Goal: Find specific page/section: Find specific page/section

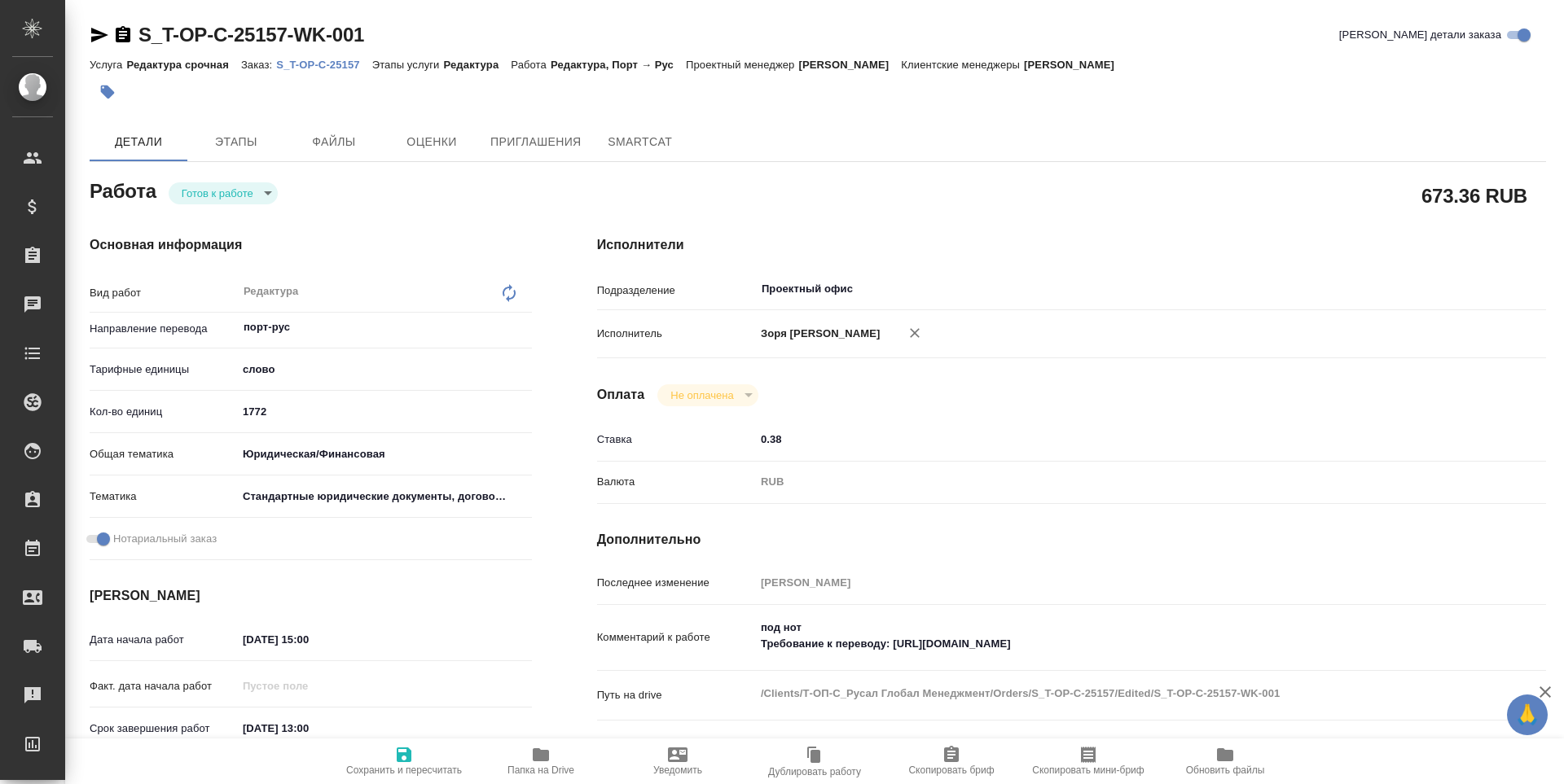
type textarea "x"
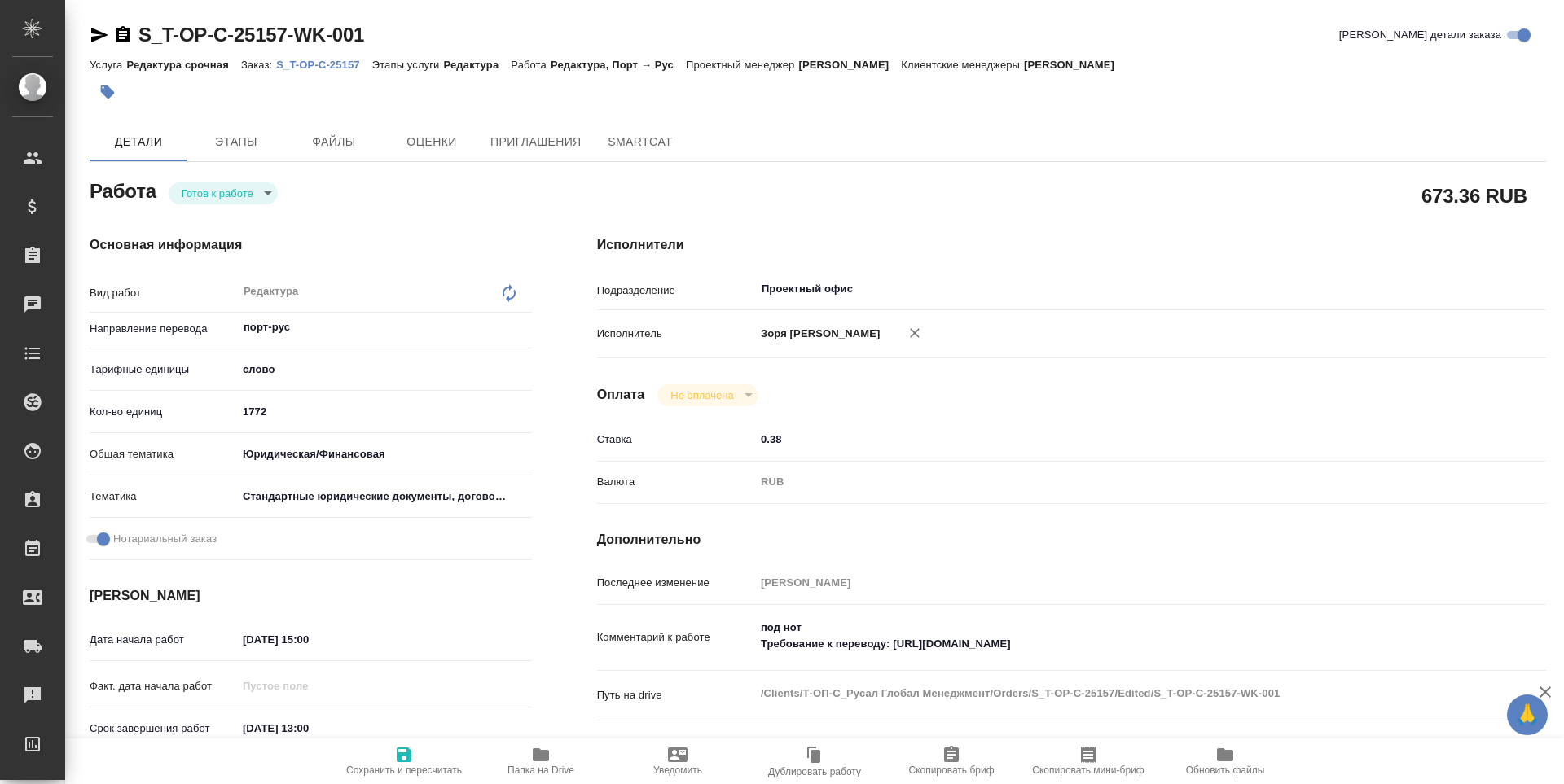
type textarea "x"
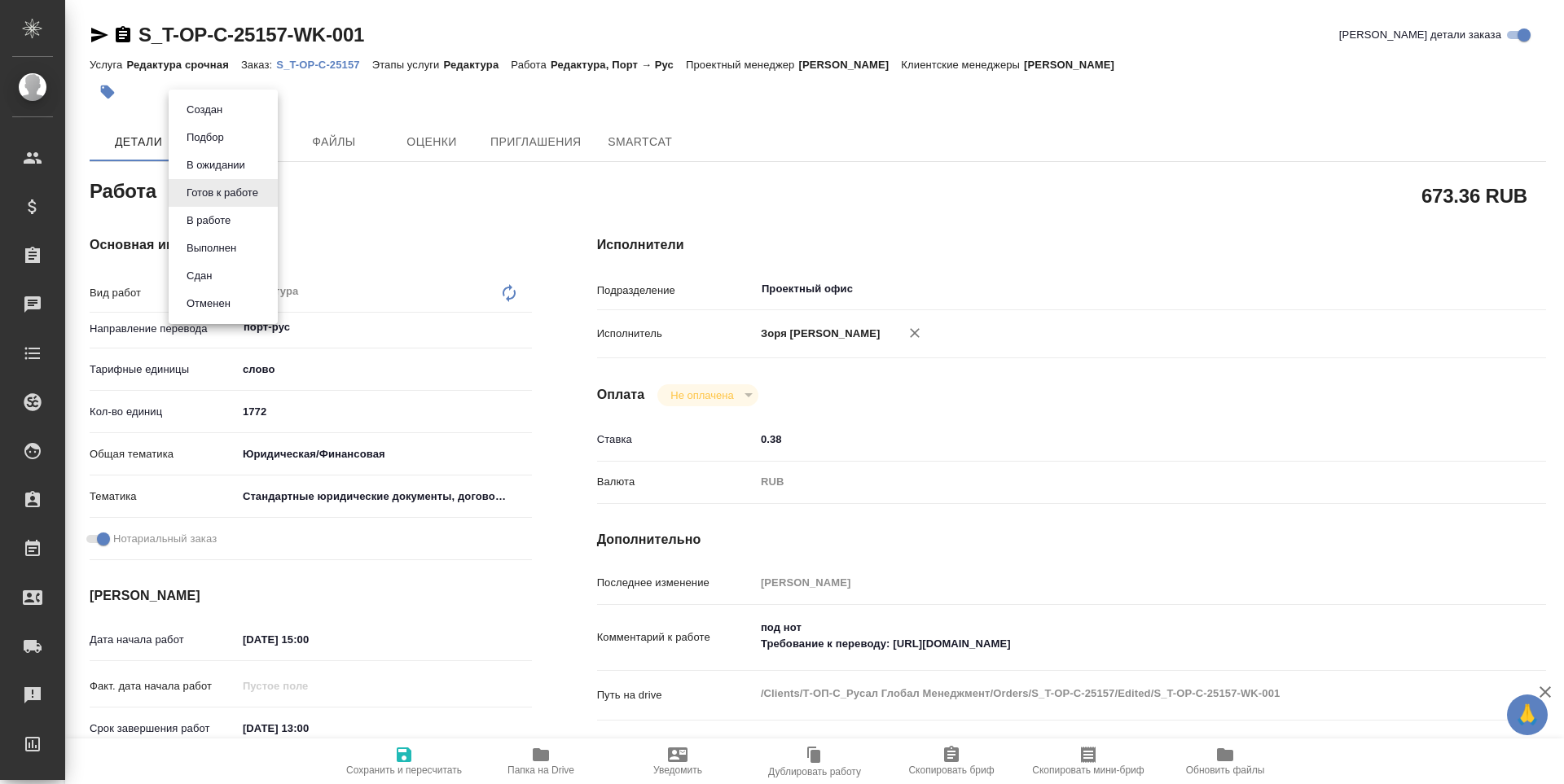
click at [203, 201] on body "🙏 .cls-1 fill:#fff; AWATERA Zoria Tatiana Клиенты Спецификации Заказы Чаты Todo…" at bounding box center [782, 392] width 1564 height 784
type textarea "x"
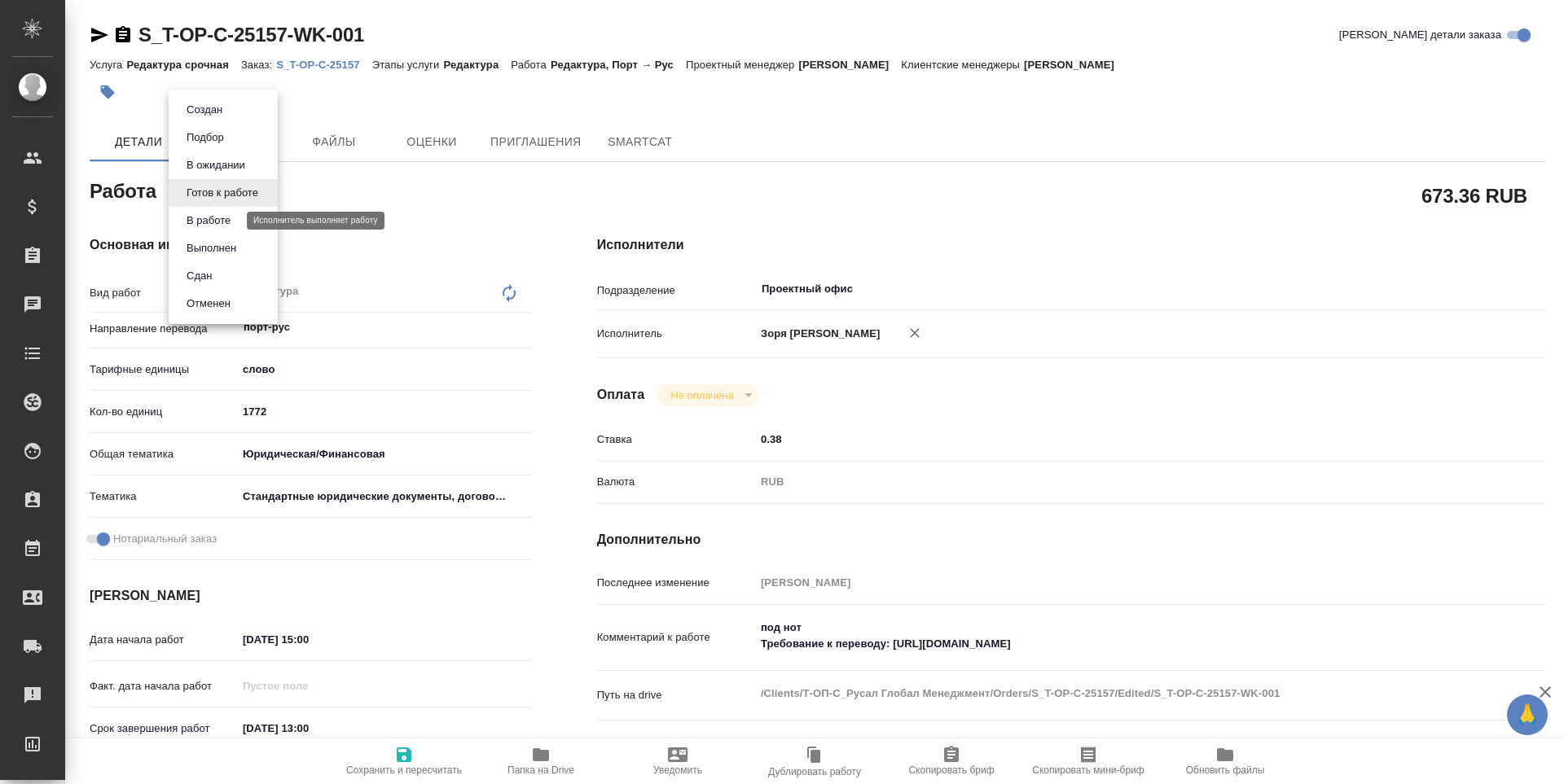
type textarea "x"
click at [204, 216] on button "В работе" at bounding box center [208, 221] width 54 height 18
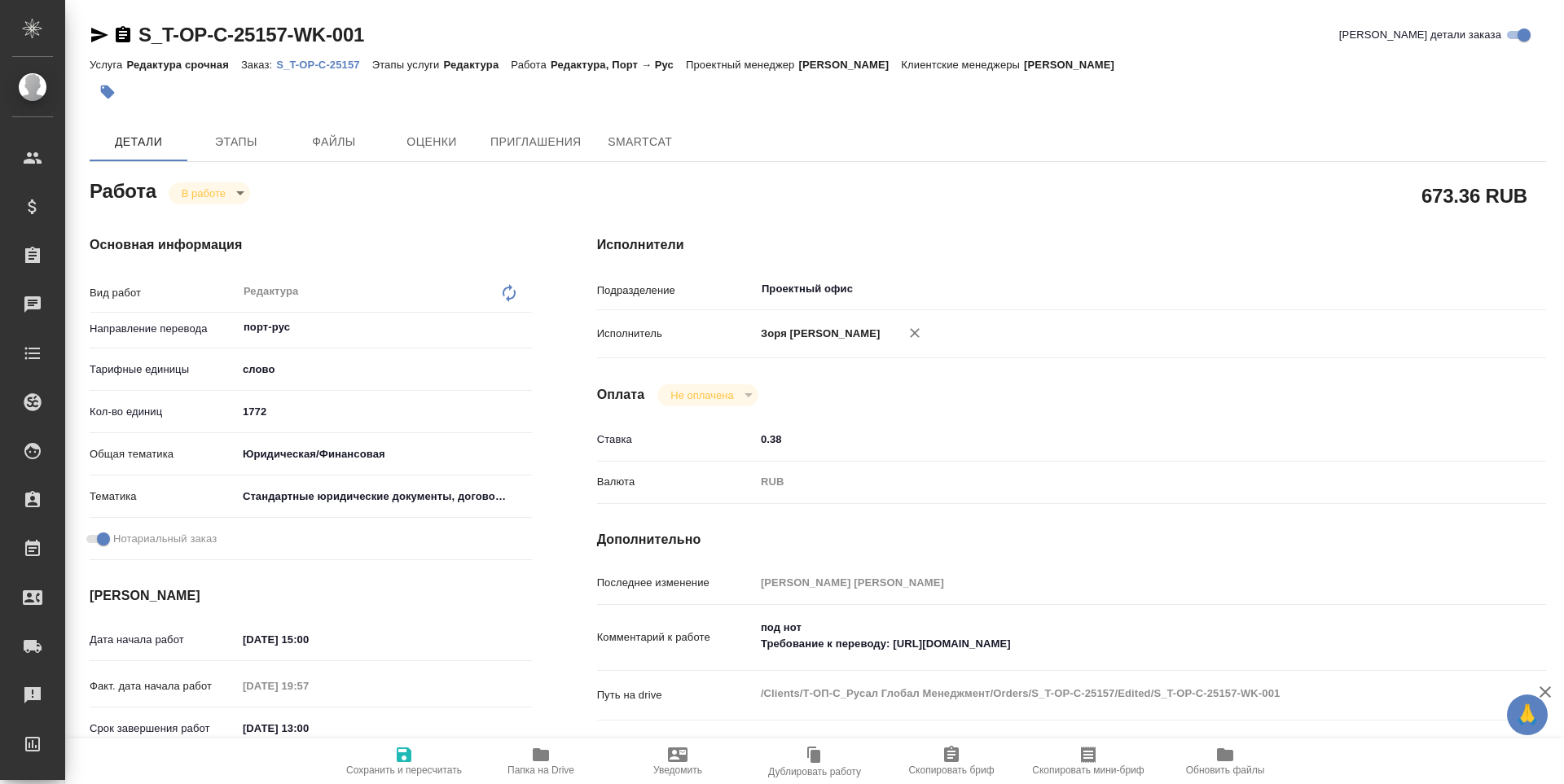
type textarea "x"
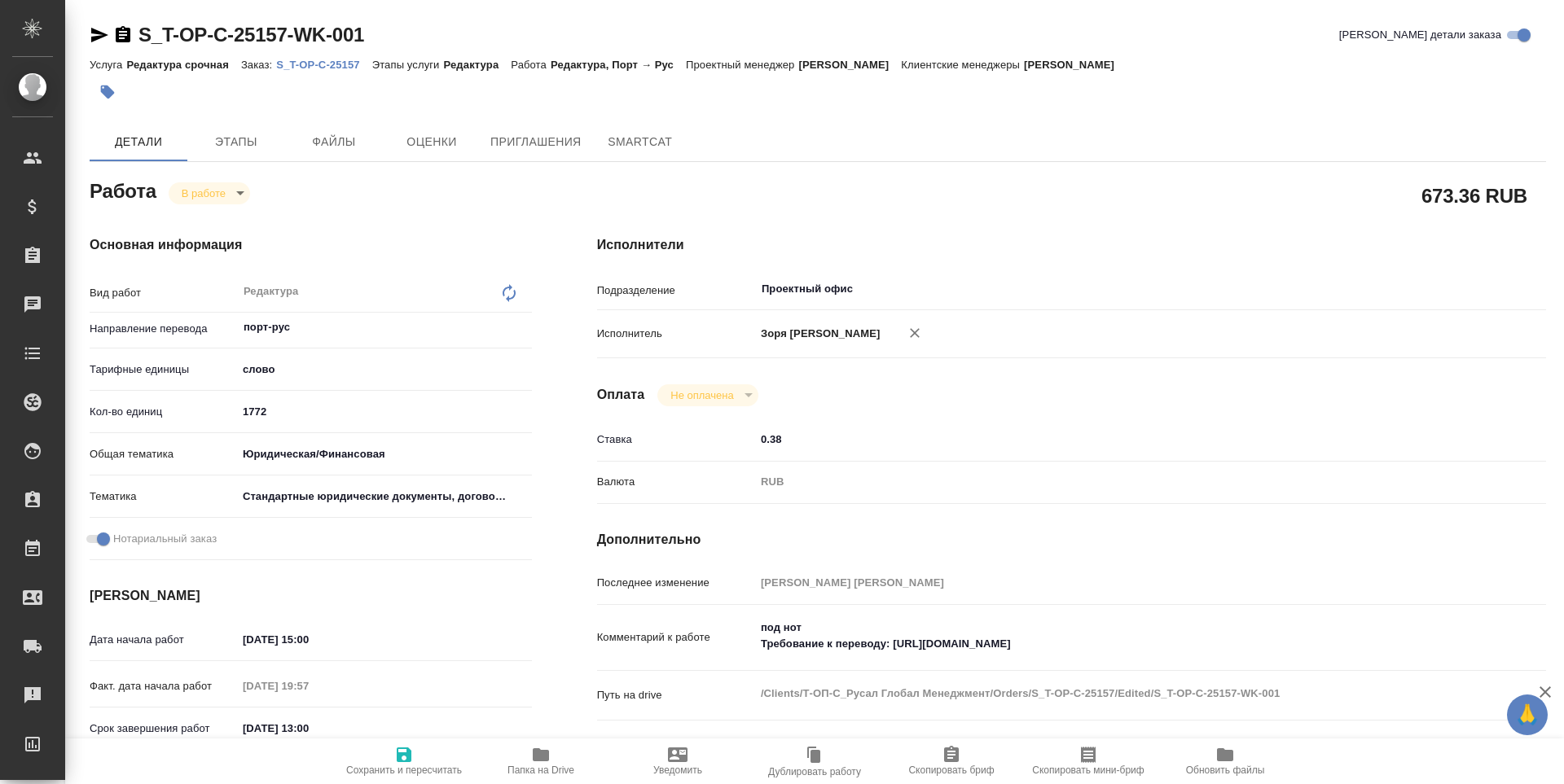
type textarea "x"
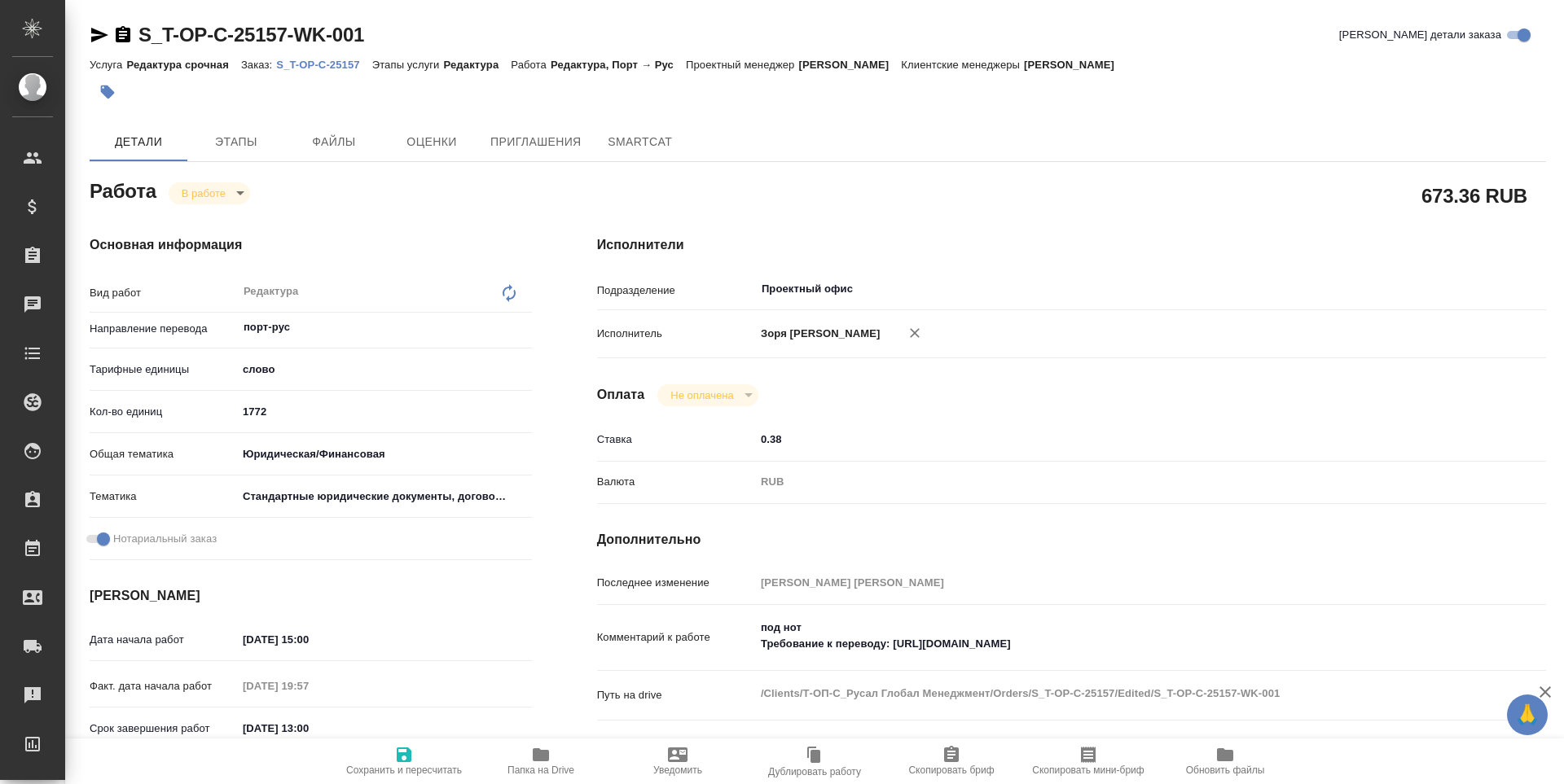
type textarea "x"
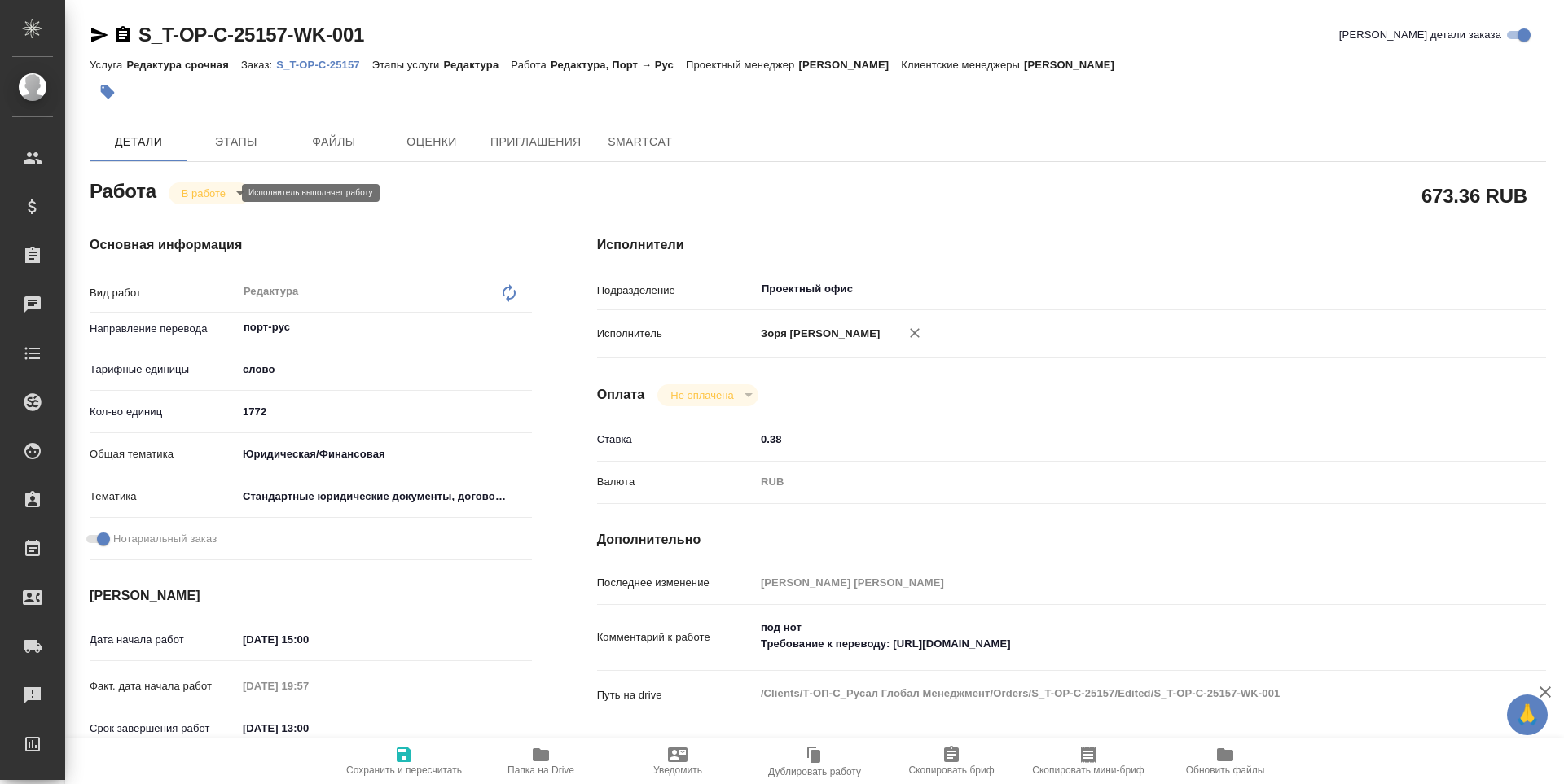
type textarea "x"
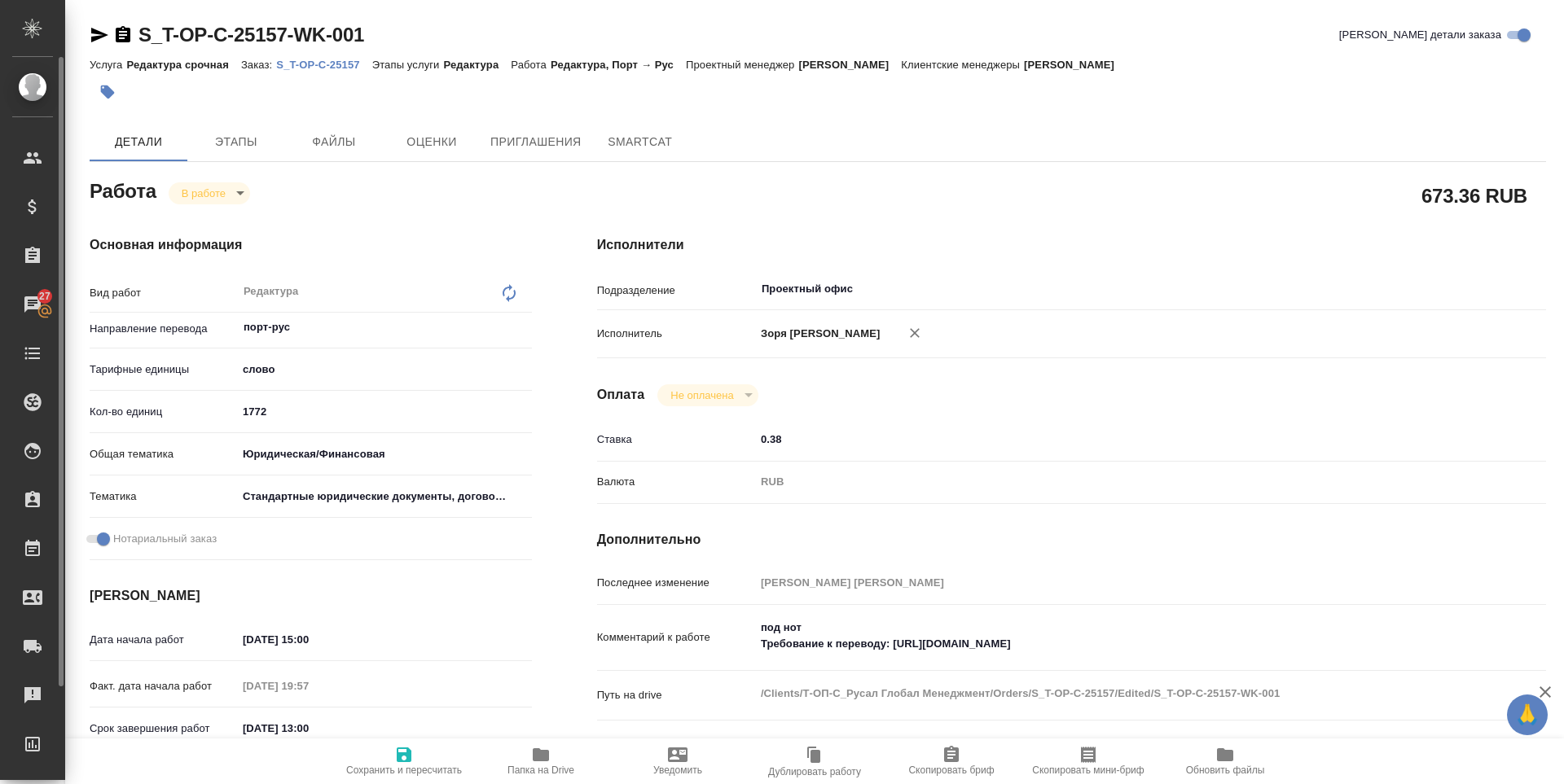
type textarea "x"
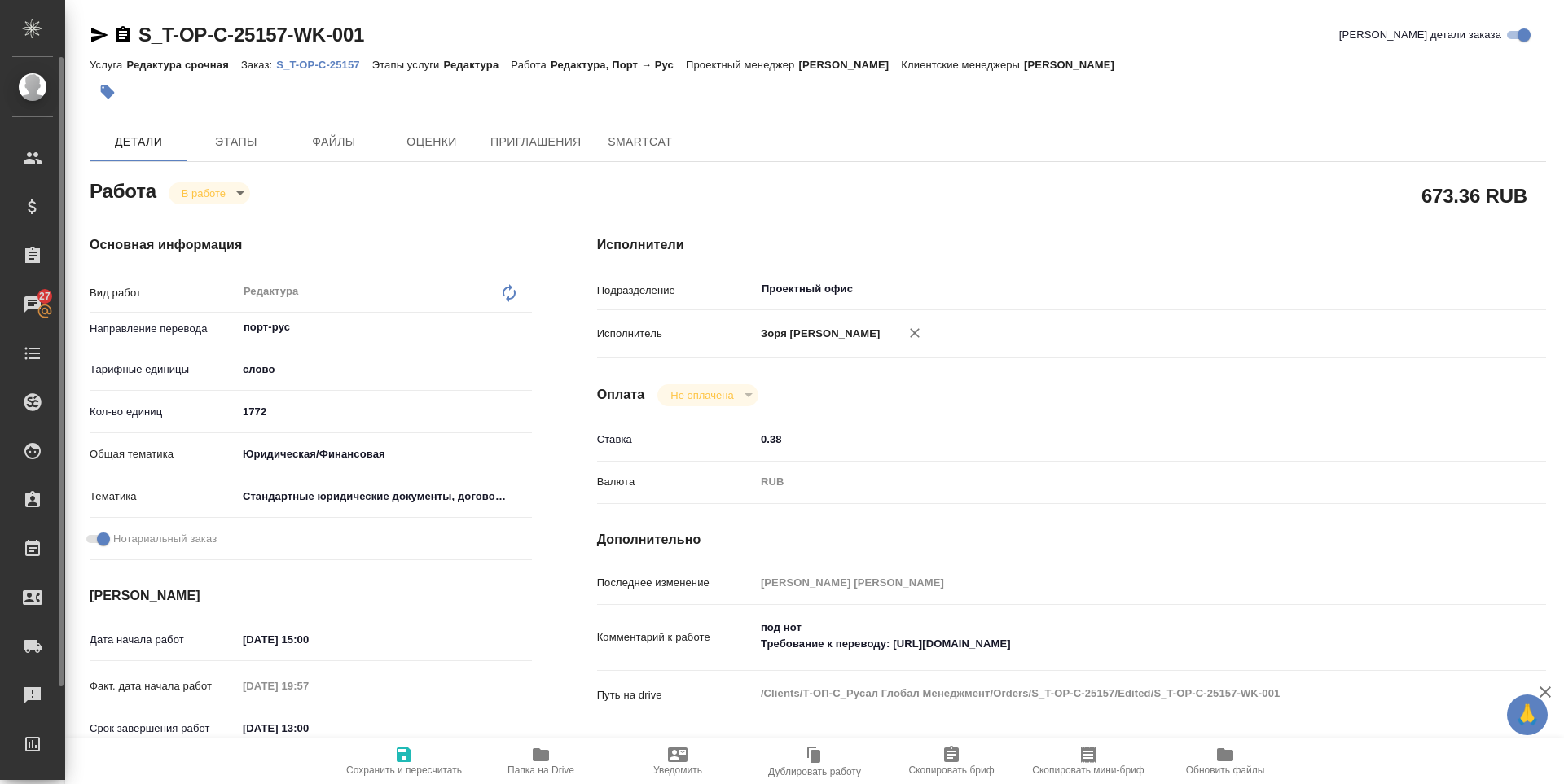
type textarea "x"
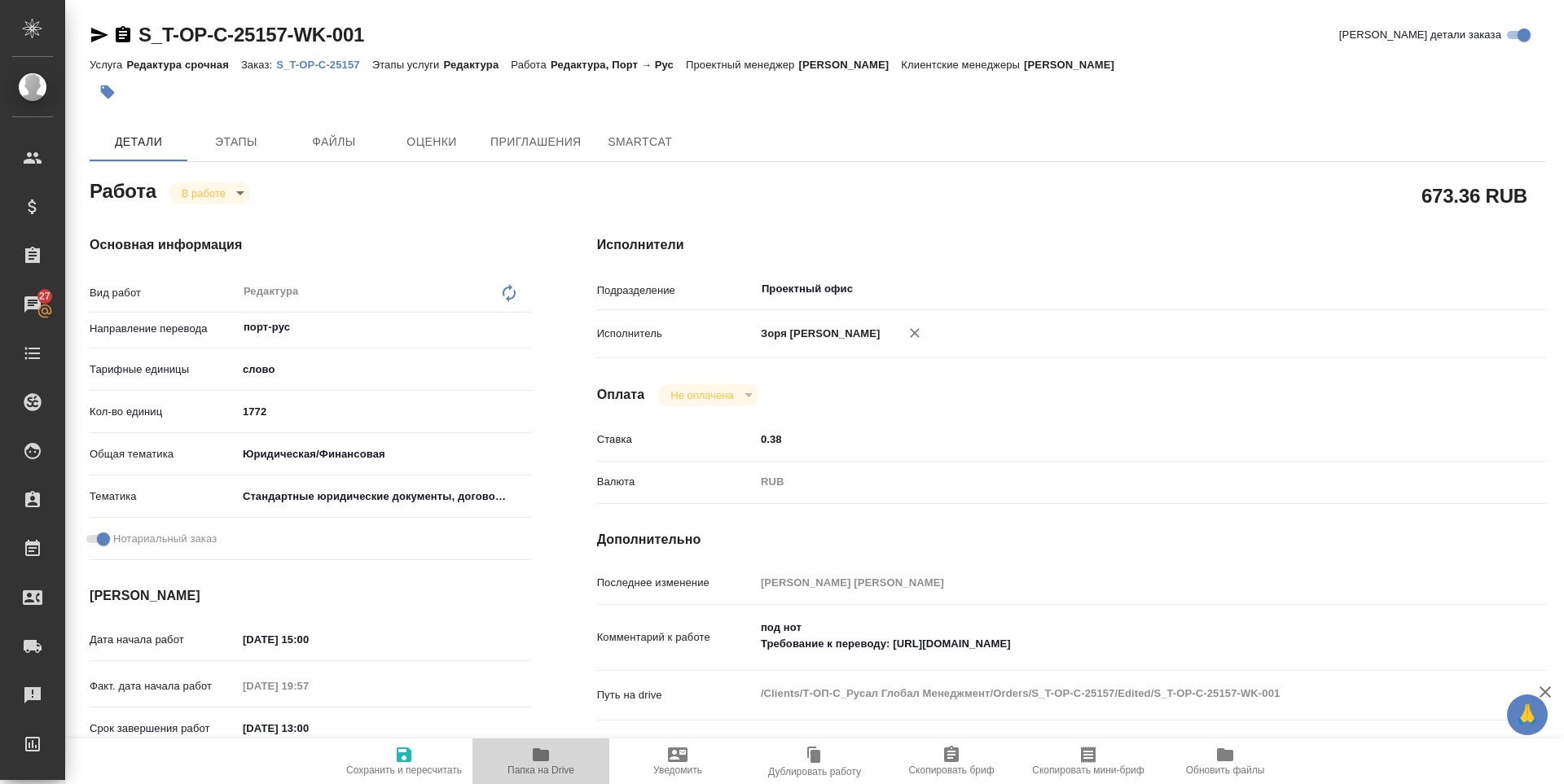
click at [530, 753] on span "Папка на Drive" at bounding box center [541, 760] width 117 height 31
